Goal: Book appointment/travel/reservation

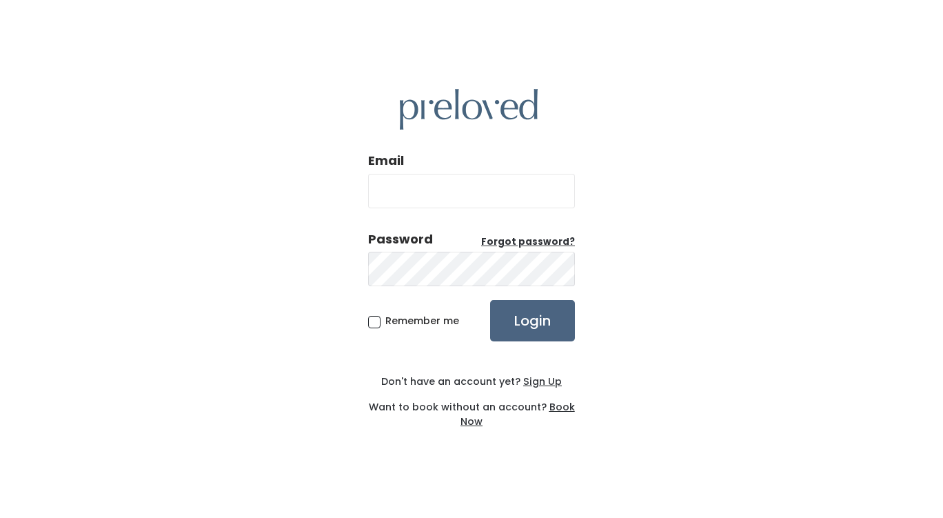
type input "grubersj@gmail.com"
click at [523, 324] on input "Login" at bounding box center [532, 320] width 85 height 41
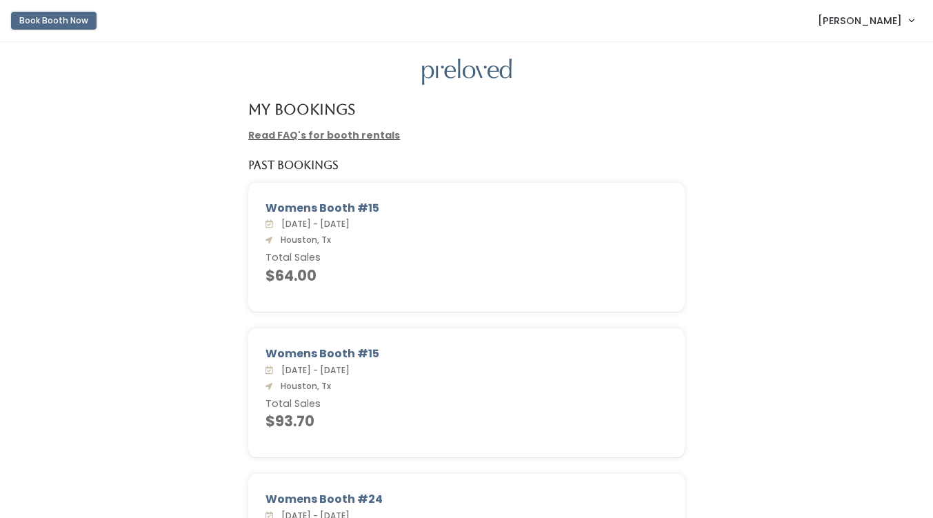
click at [69, 15] on button "Book Booth Now" at bounding box center [53, 21] width 85 height 18
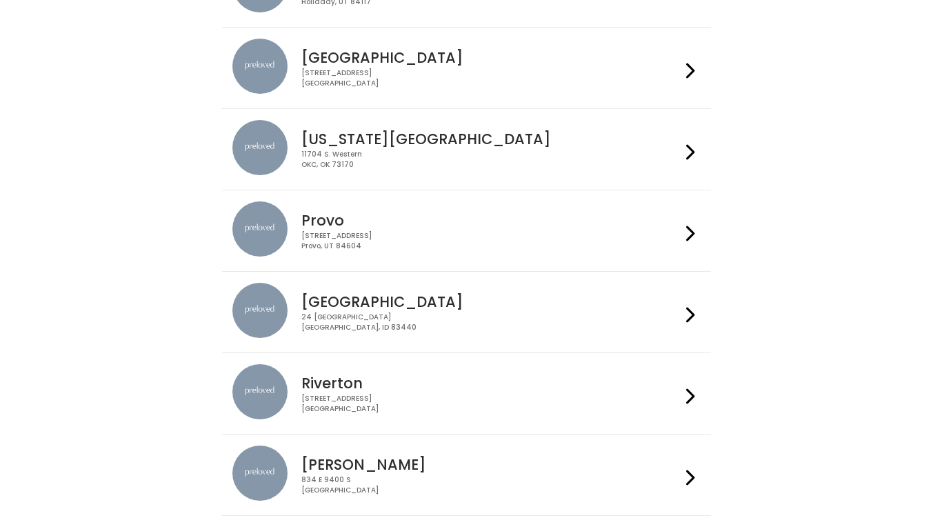
scroll to position [363, 0]
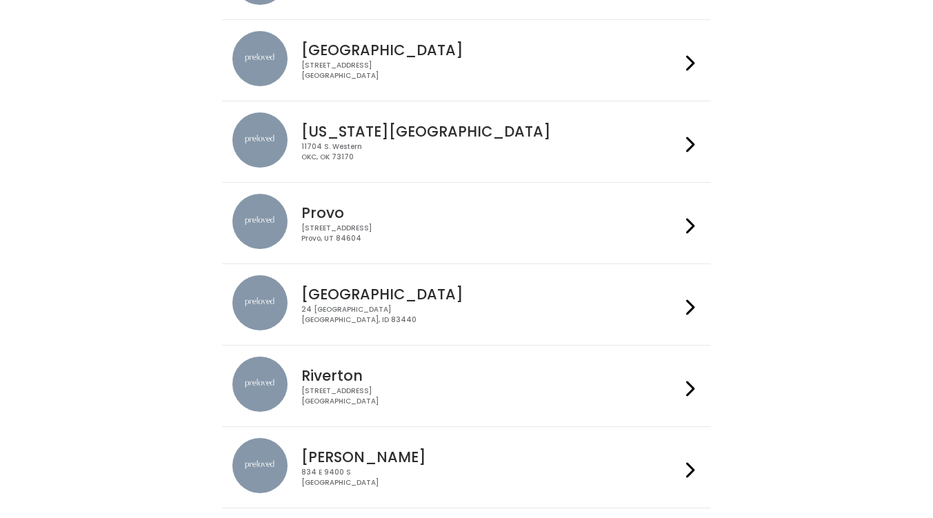
click at [593, 66] on div "[STREET_ADDRESS]" at bounding box center [490, 71] width 379 height 20
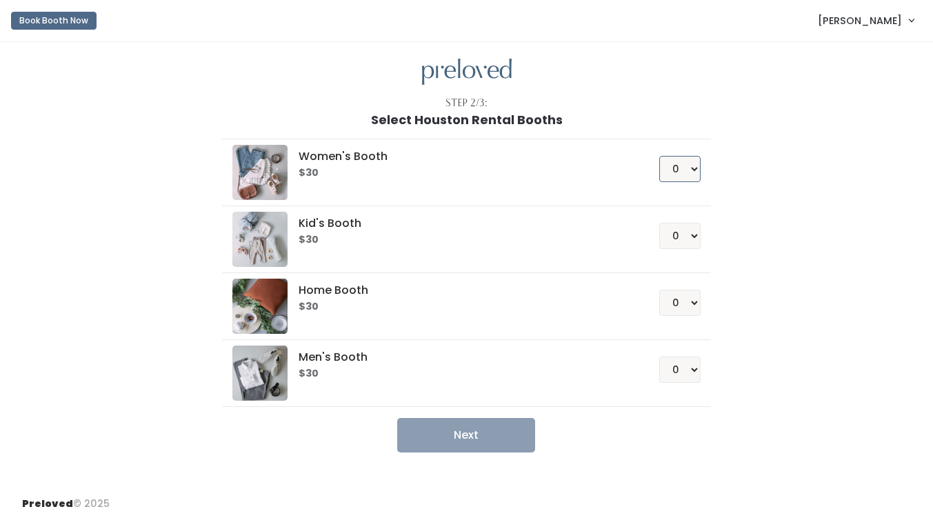
click at [692, 168] on select "0 1 2 3 4" at bounding box center [679, 169] width 41 height 26
select select "1"
click at [659, 156] on select "0 1 2 3 4" at bounding box center [679, 169] width 41 height 26
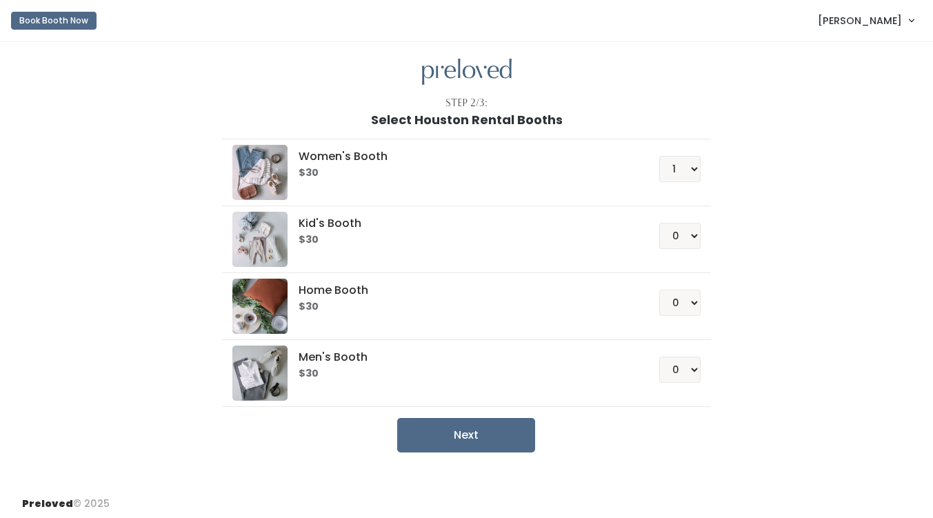
click at [584, 50] on div "Step 2/3: Select Houston Rental Booths Women's Booth $30 0 1 2 3 4 Kid's Booth …" at bounding box center [466, 263] width 933 height 443
click at [503, 431] on button "Next" at bounding box center [466, 435] width 138 height 34
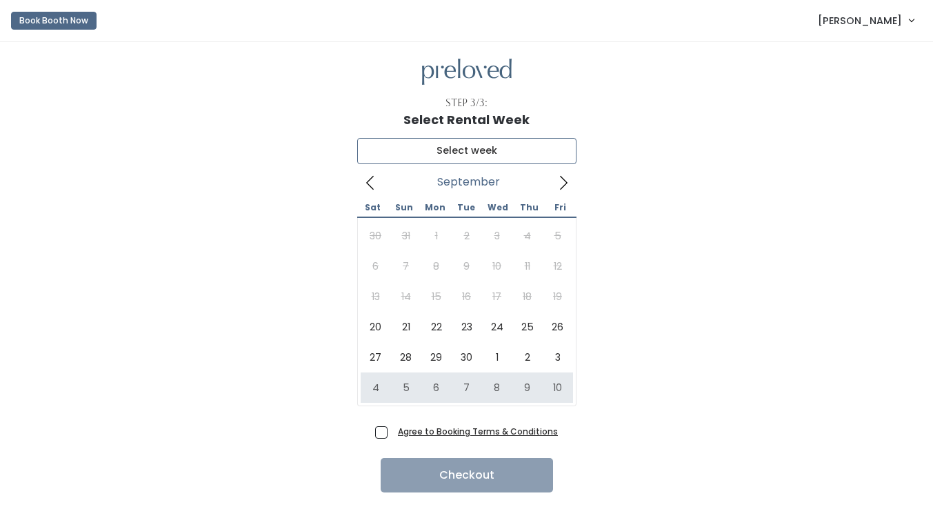
type input "October 4 to October 10"
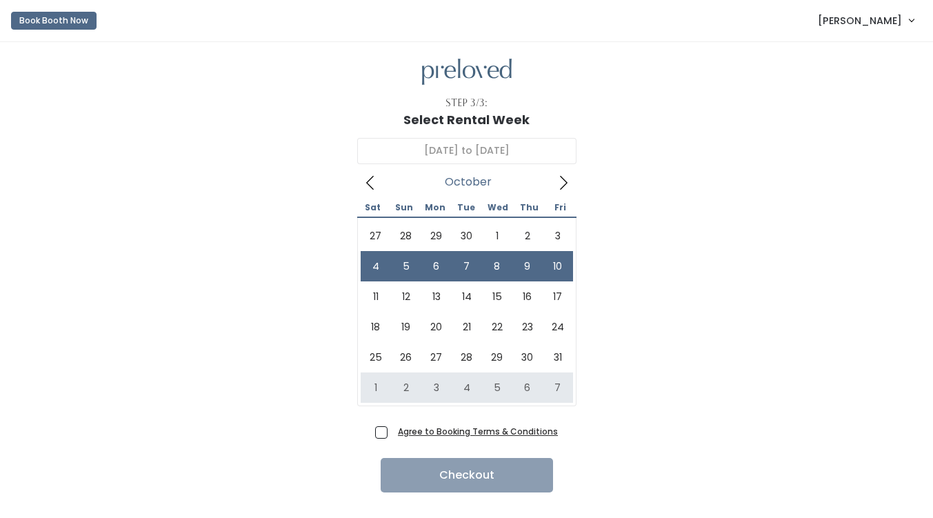
click at [392, 430] on span "Agree to Booking Terms & Conditions" at bounding box center [474, 431] width 165 height 14
click at [392, 430] on input "Agree to Booking Terms & Conditions" at bounding box center [396, 428] width 9 height 9
checkbox input "true"
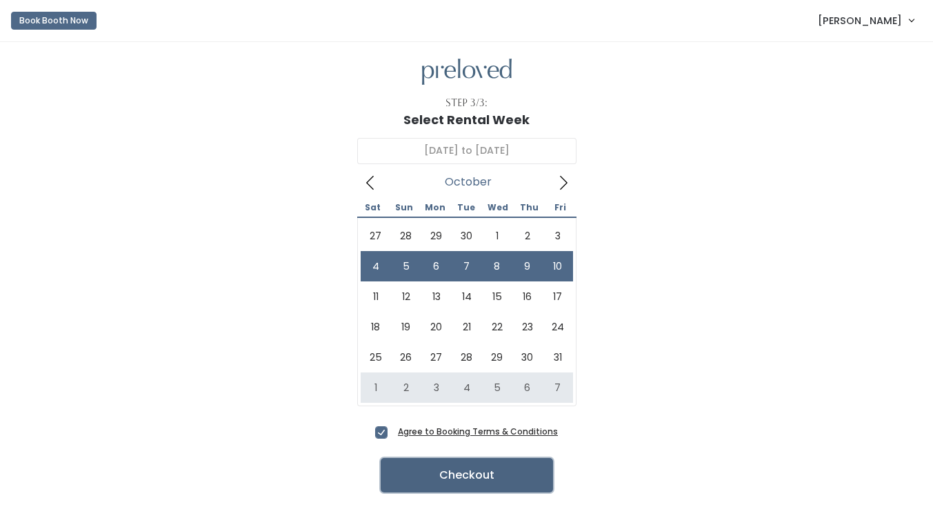
click at [454, 477] on button "Checkout" at bounding box center [466, 475] width 172 height 34
